Goal: Information Seeking & Learning: Understand process/instructions

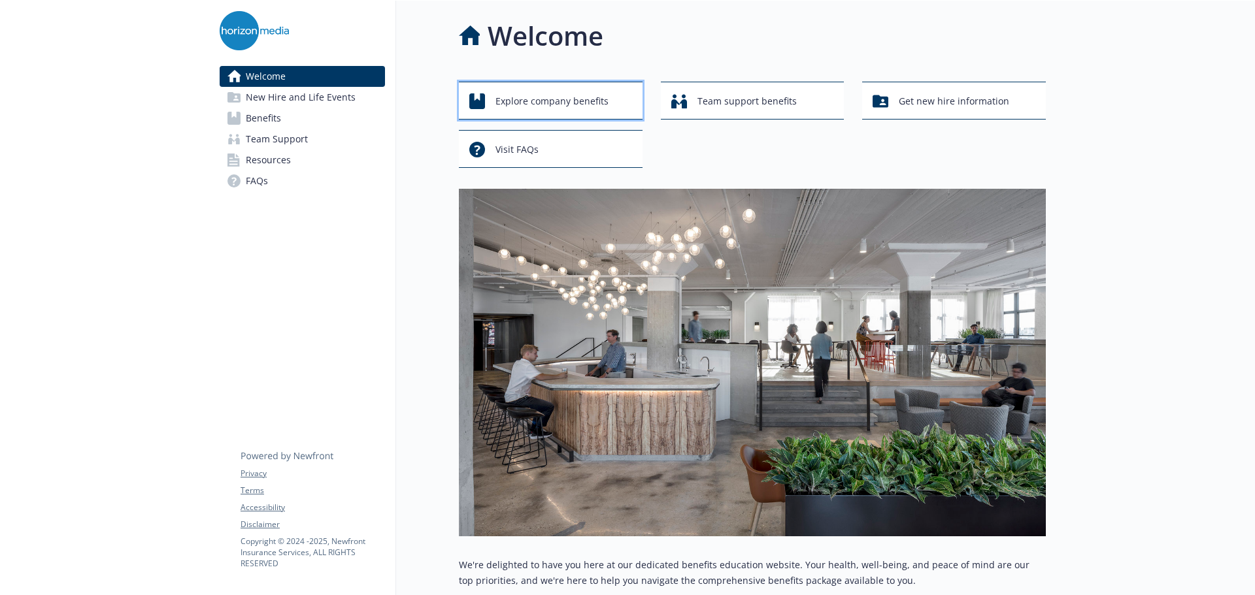
click at [607, 101] on span "Explore company benefits" at bounding box center [551, 101] width 113 height 25
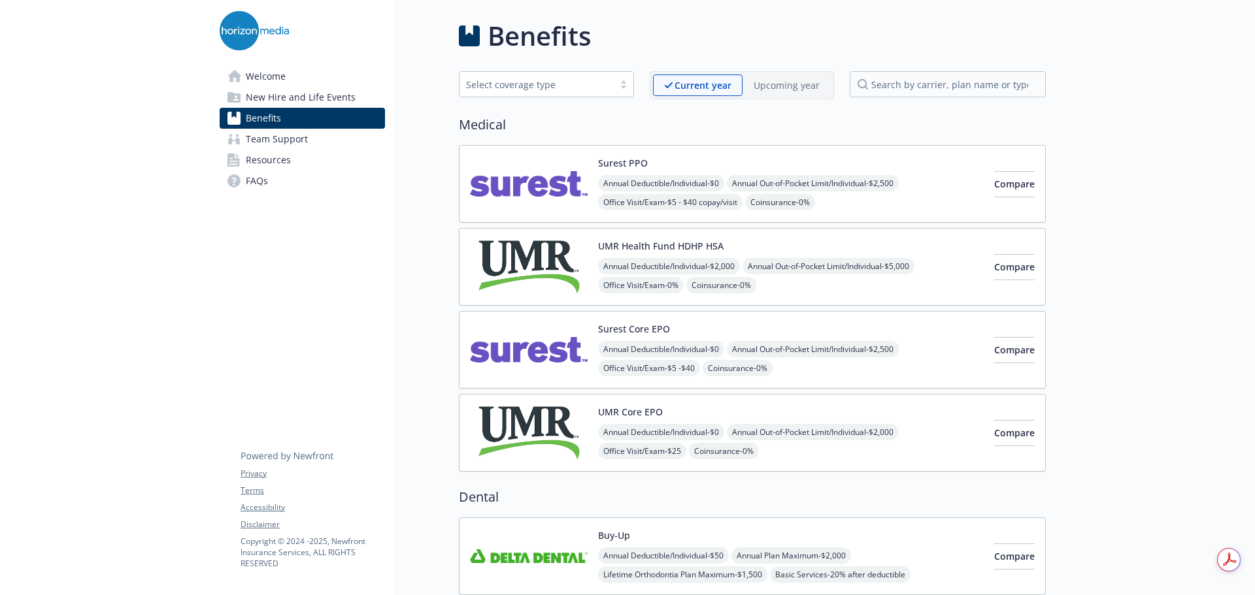
click at [867, 173] on div "Surest PPO Annual Deductible/Individual - $0 Annual Out-of-Pocket Limit/Individ…" at bounding box center [791, 184] width 386 height 56
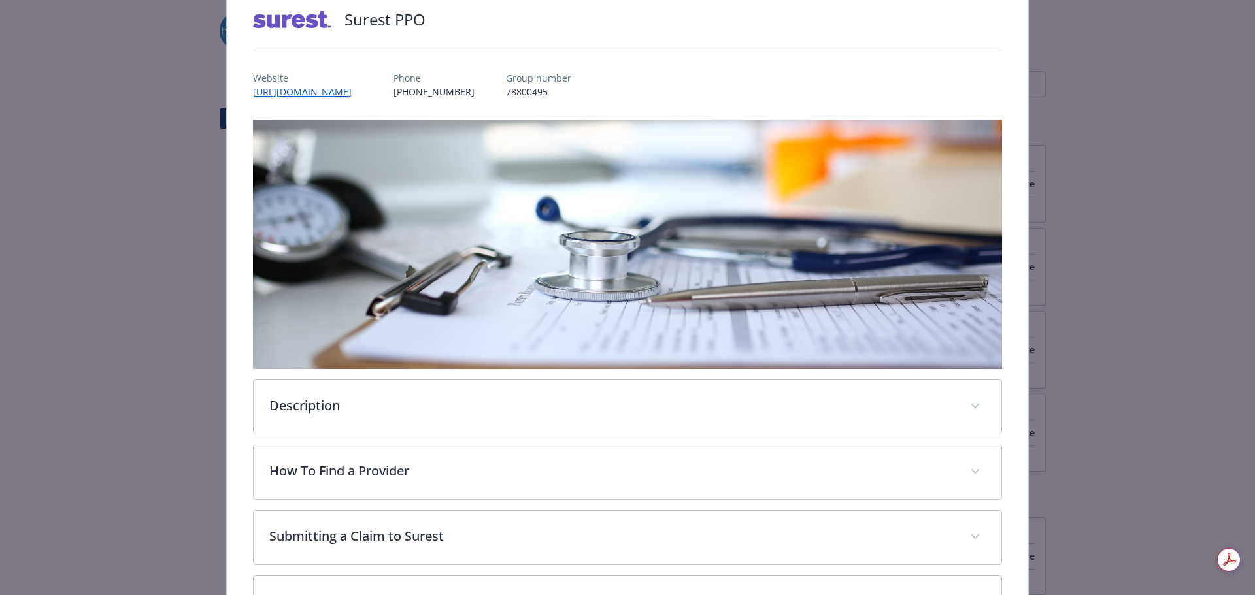
scroll to position [170, 0]
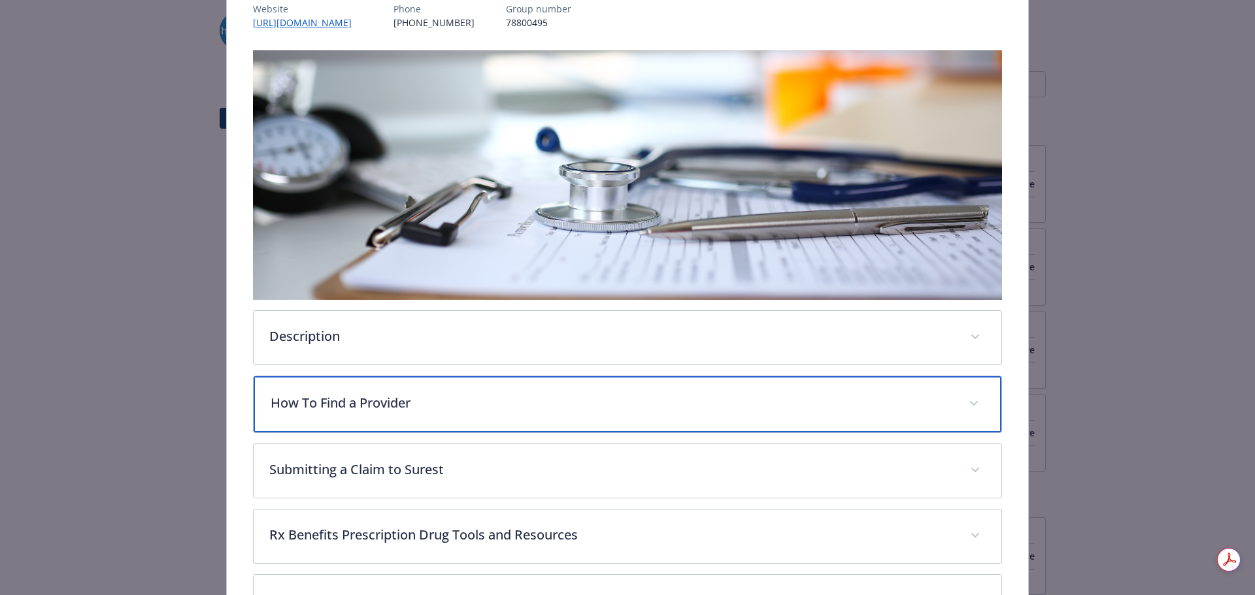
click at [346, 409] on p "How To Find a Provider" at bounding box center [612, 403] width 683 height 20
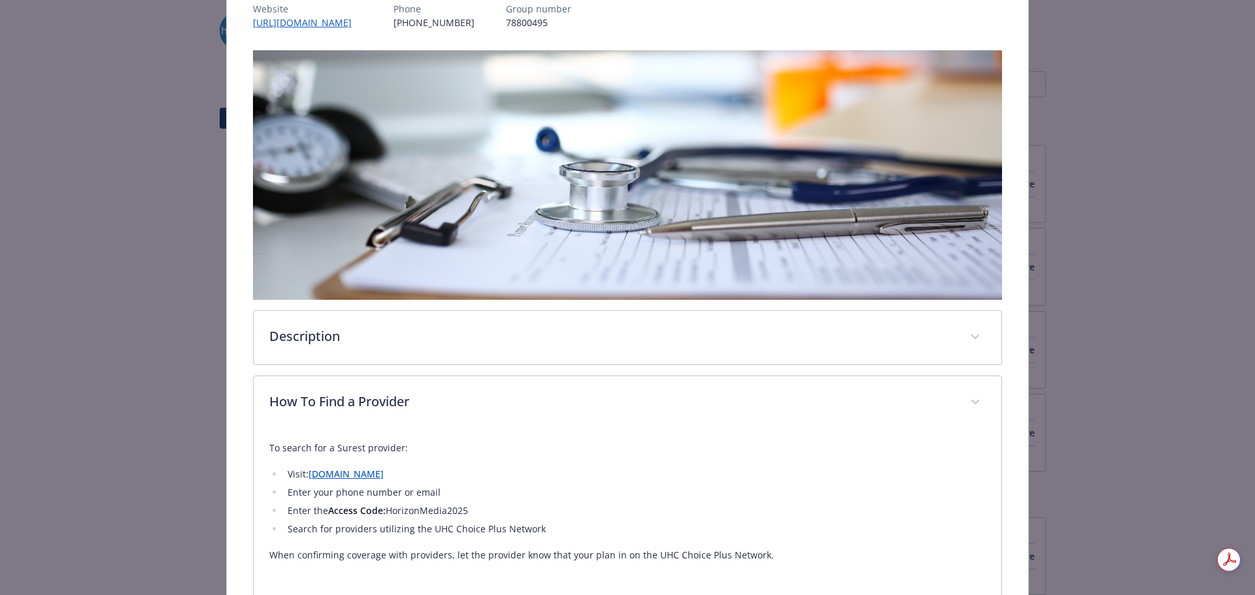
click at [343, 473] on link "[DOMAIN_NAME]" at bounding box center [345, 474] width 75 height 12
